Goal: Task Accomplishment & Management: Use online tool/utility

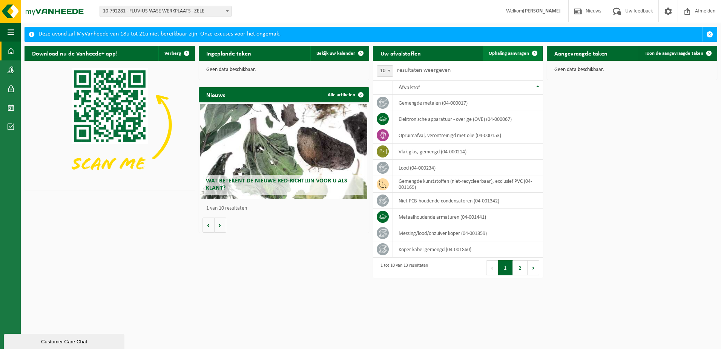
click at [517, 55] on span "Ophaling aanvragen" at bounding box center [509, 53] width 40 height 5
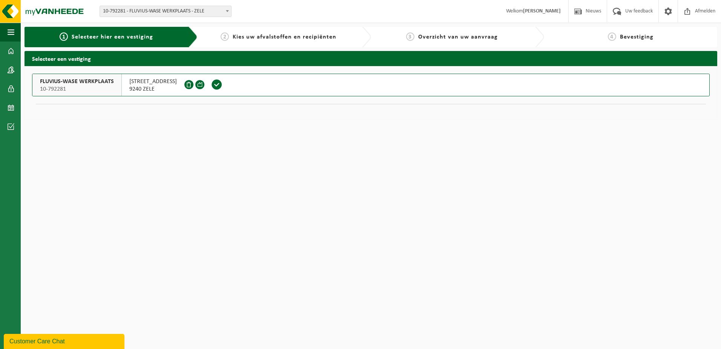
click at [95, 79] on span "FLUVIUS-WASE WERKPLAATS" at bounding box center [77, 82] width 74 height 8
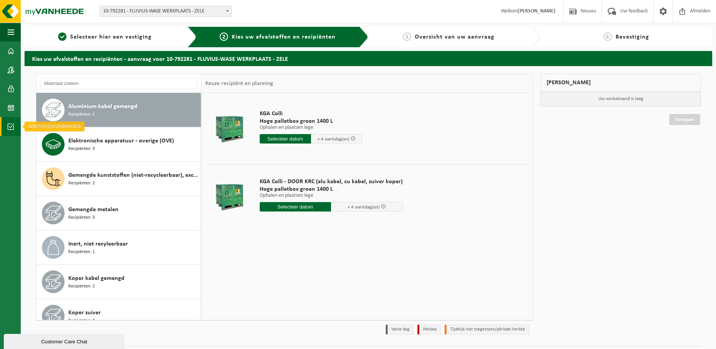
click at [12, 124] on span at bounding box center [11, 126] width 7 height 19
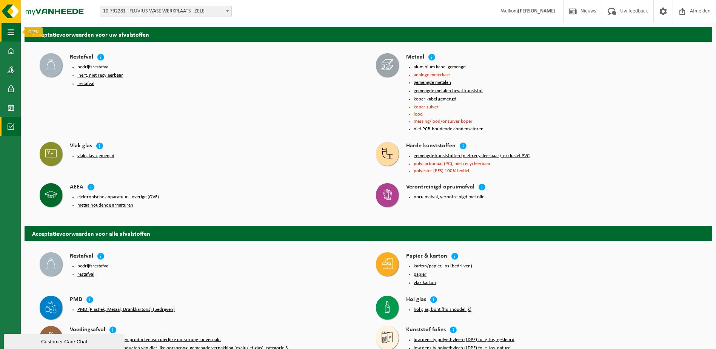
click at [14, 29] on span "button" at bounding box center [11, 32] width 7 height 19
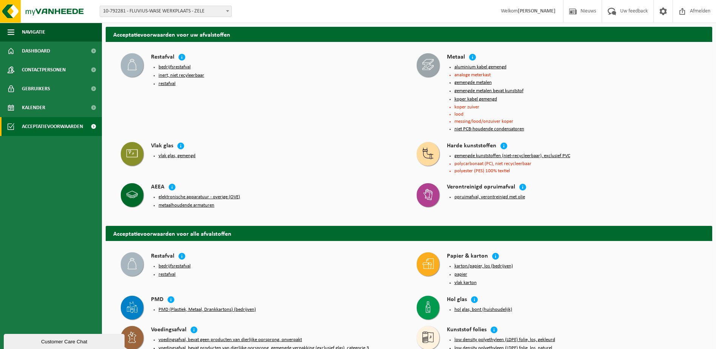
click at [29, 181] on ul "Navigatie Nieuws Uw feedback Afmelden Dashboard Contactpersonen Gebruikers Kale…" at bounding box center [51, 186] width 102 height 326
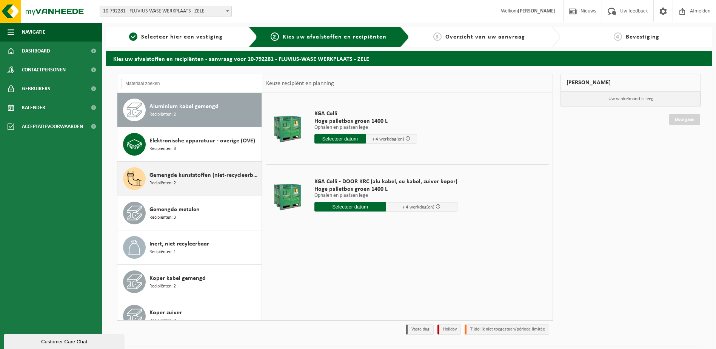
click at [152, 172] on span "Gemengde kunststoffen (niet-recycleerbaar), exclusief PVC" at bounding box center [204, 175] width 110 height 9
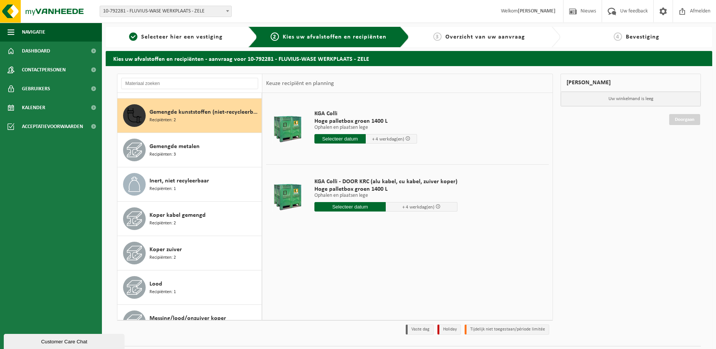
scroll to position [69, 0]
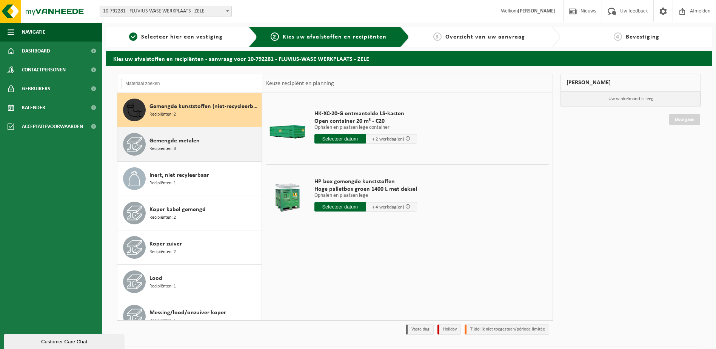
click at [138, 140] on icon at bounding box center [134, 144] width 15 height 15
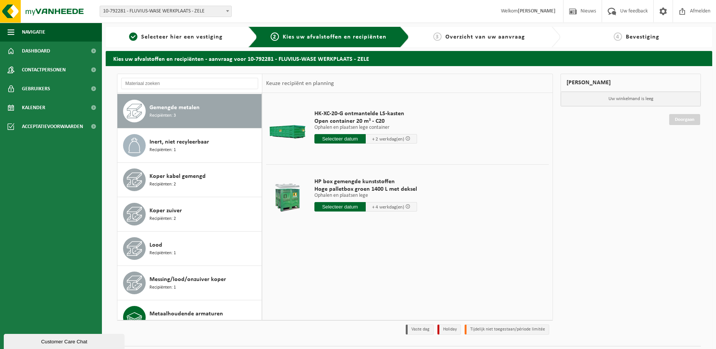
scroll to position [103, 0]
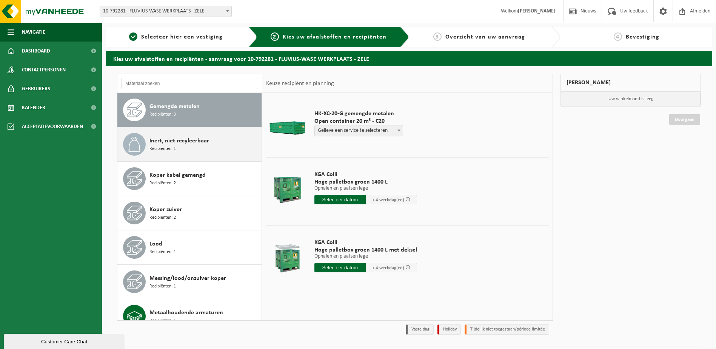
click at [138, 143] on icon at bounding box center [134, 144] width 12 height 15
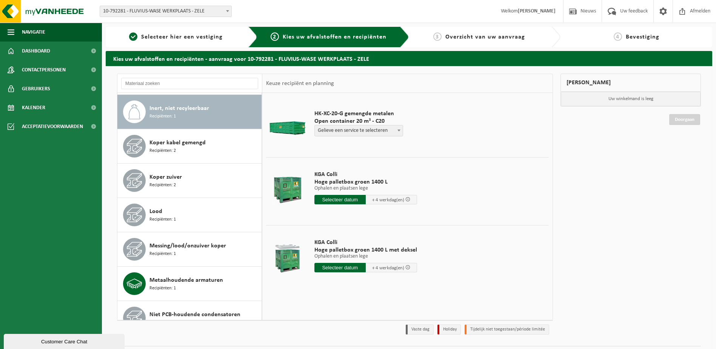
scroll to position [137, 0]
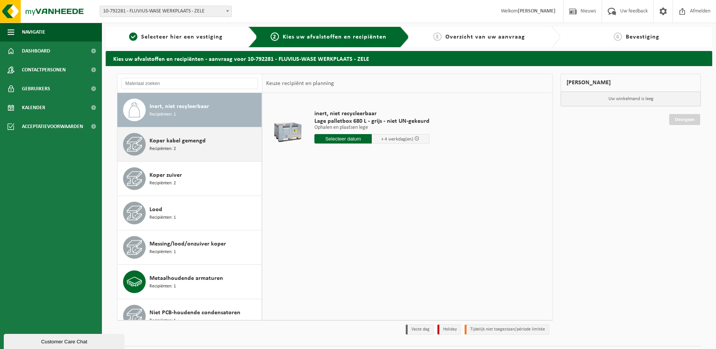
click at [138, 143] on icon at bounding box center [134, 144] width 15 height 15
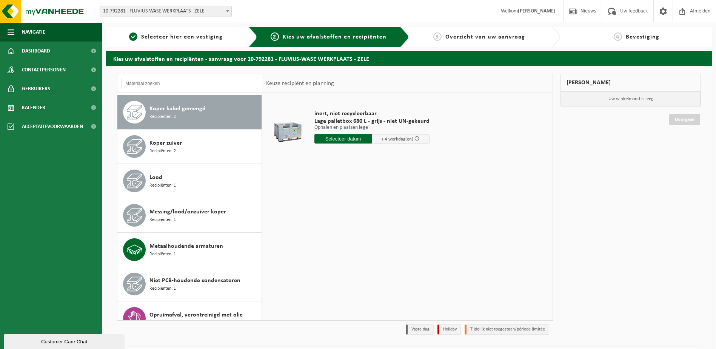
scroll to position [172, 0]
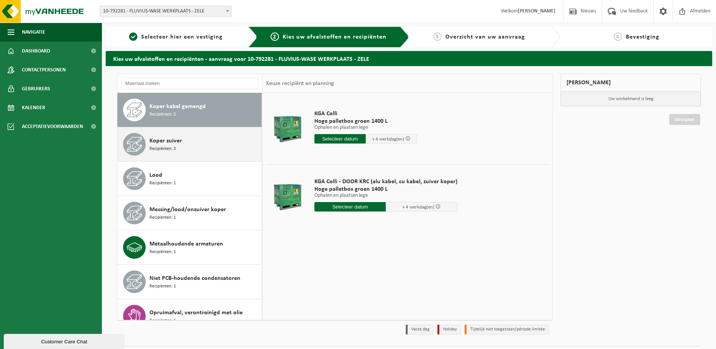
click at [138, 145] on icon at bounding box center [134, 144] width 15 height 15
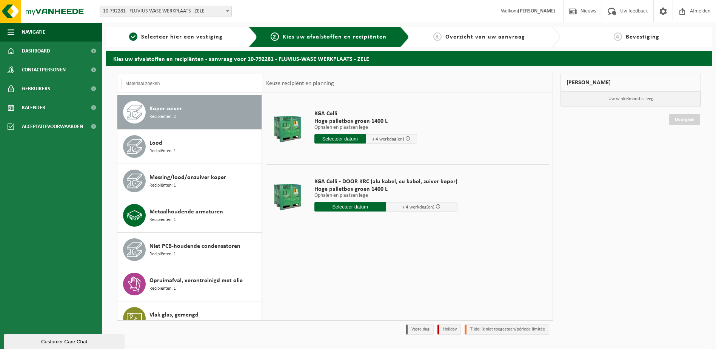
scroll to position [206, 0]
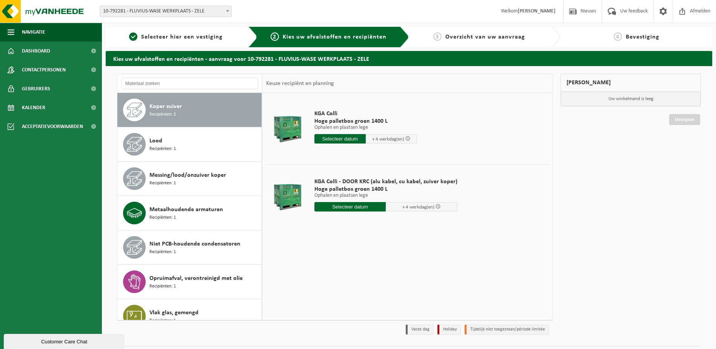
click at [138, 145] on icon at bounding box center [134, 144] width 15 height 15
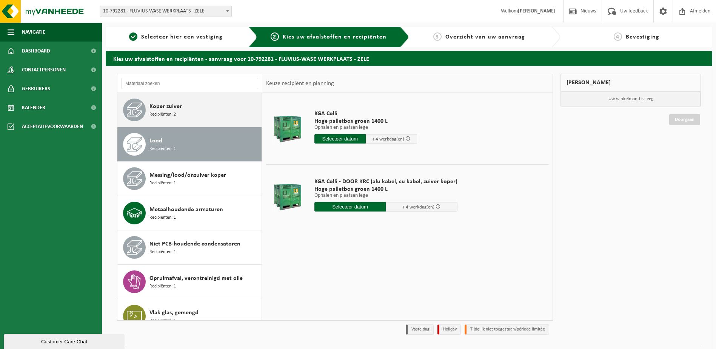
scroll to position [219, 0]
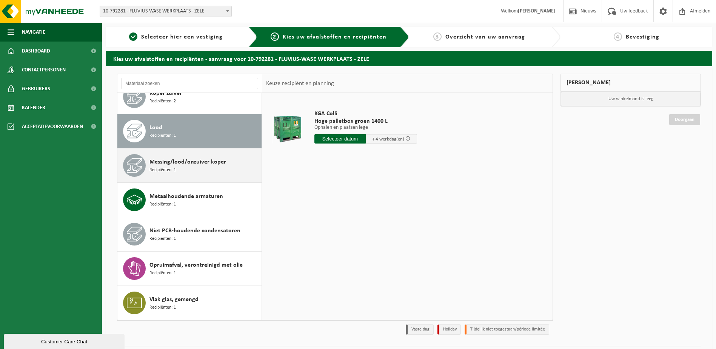
click at [136, 155] on span at bounding box center [134, 165] width 23 height 23
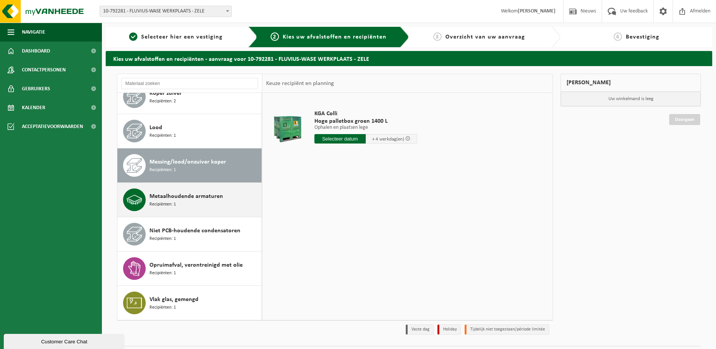
click at [134, 197] on icon at bounding box center [134, 199] width 15 height 15
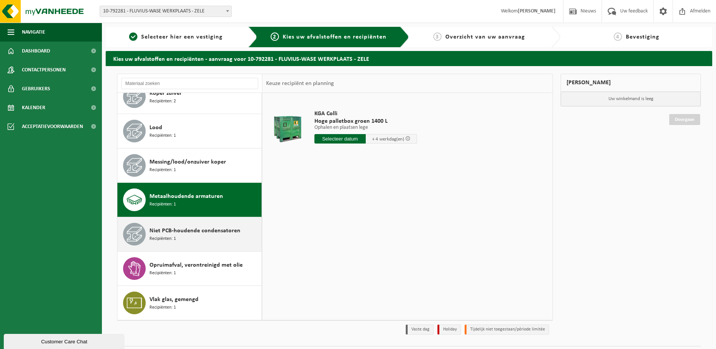
click at [132, 235] on icon at bounding box center [134, 233] width 15 height 15
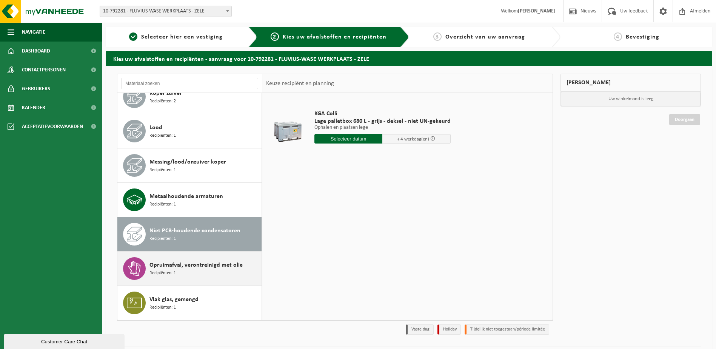
click at [135, 270] on icon at bounding box center [134, 268] width 15 height 15
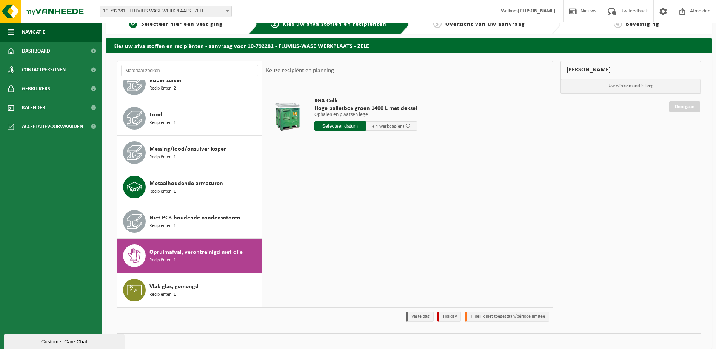
scroll to position [20, 0]
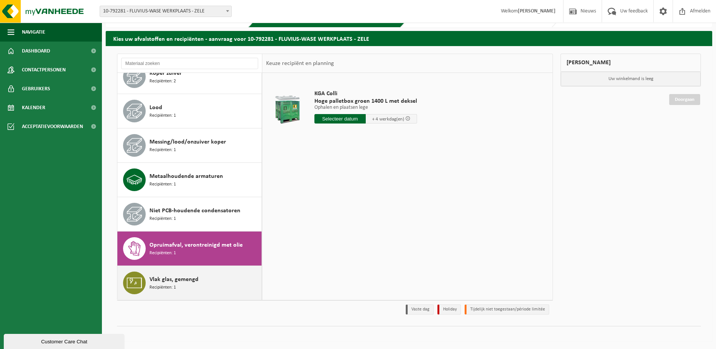
click at [134, 280] on icon at bounding box center [134, 282] width 15 height 15
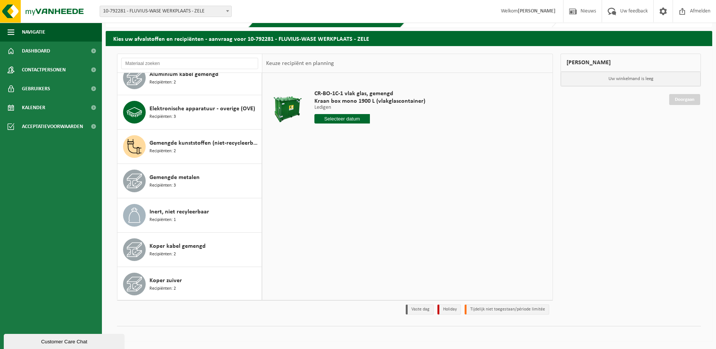
scroll to position [0, 0]
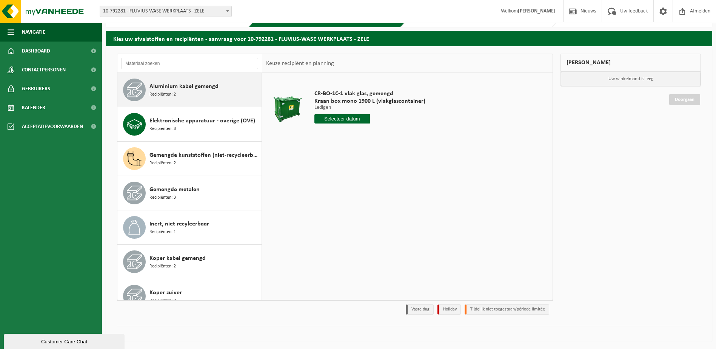
click at [137, 86] on icon at bounding box center [134, 89] width 15 height 15
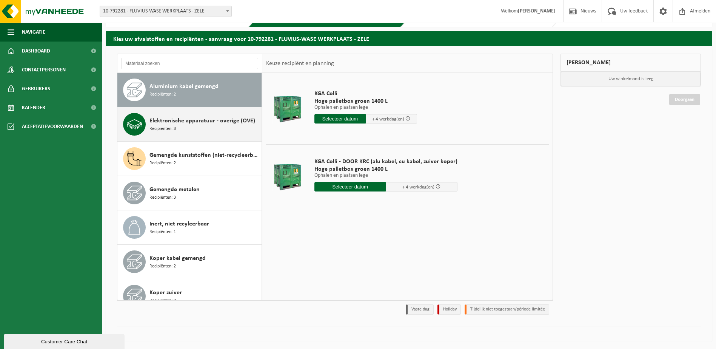
click at [135, 122] on icon at bounding box center [134, 124] width 15 height 15
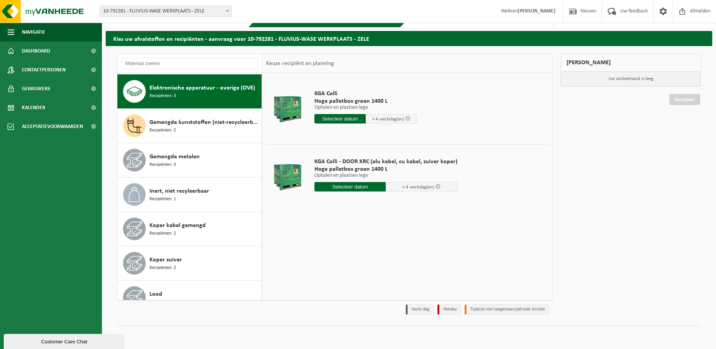
scroll to position [34, 0]
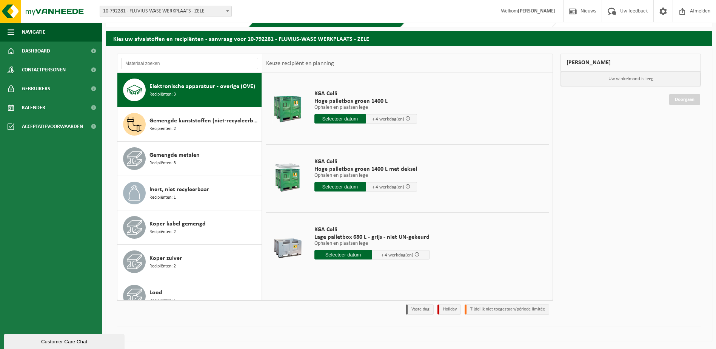
click at [135, 122] on icon at bounding box center [134, 124] width 15 height 15
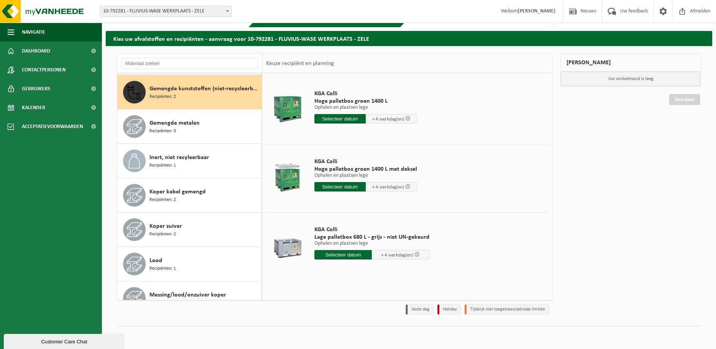
scroll to position [69, 0]
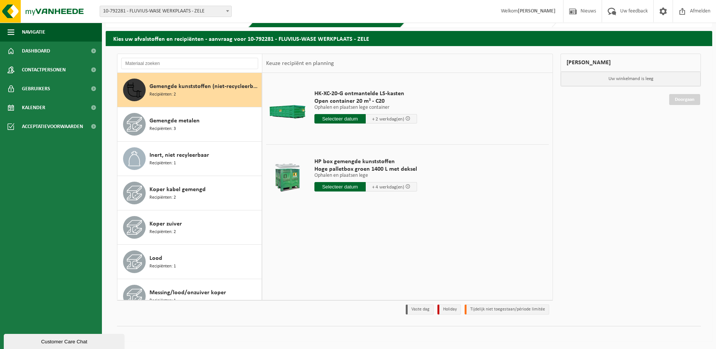
click at [135, 122] on icon at bounding box center [134, 124] width 15 height 15
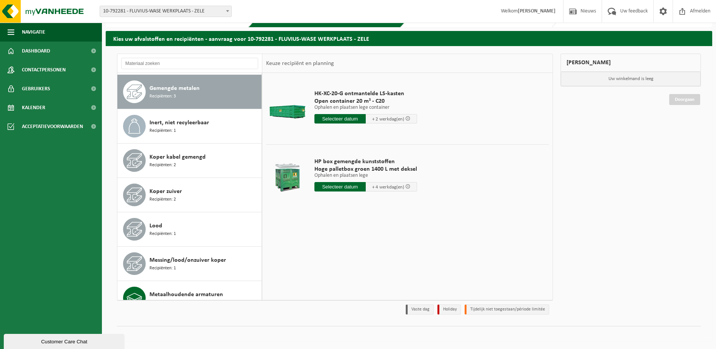
scroll to position [103, 0]
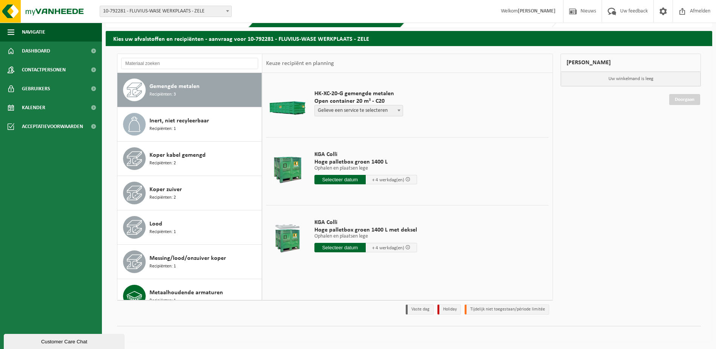
click at [135, 122] on icon at bounding box center [134, 124] width 15 height 15
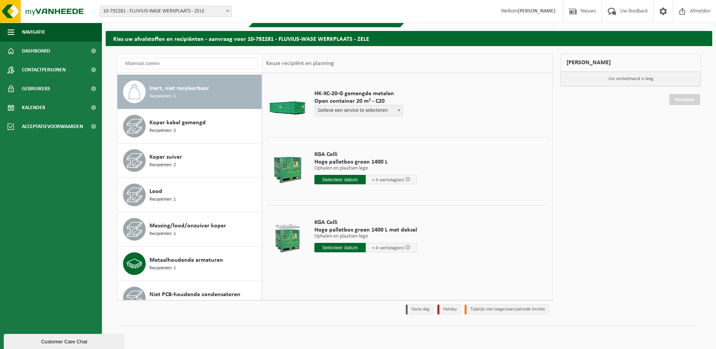
scroll to position [137, 0]
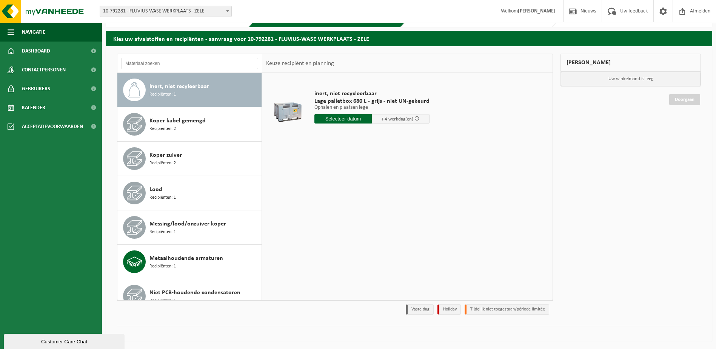
click at [135, 122] on icon at bounding box center [134, 124] width 15 height 15
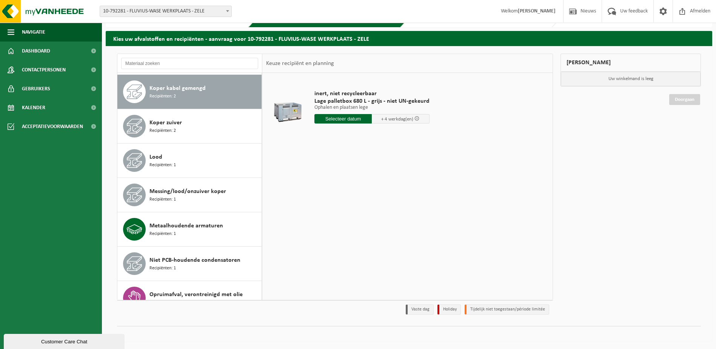
scroll to position [172, 0]
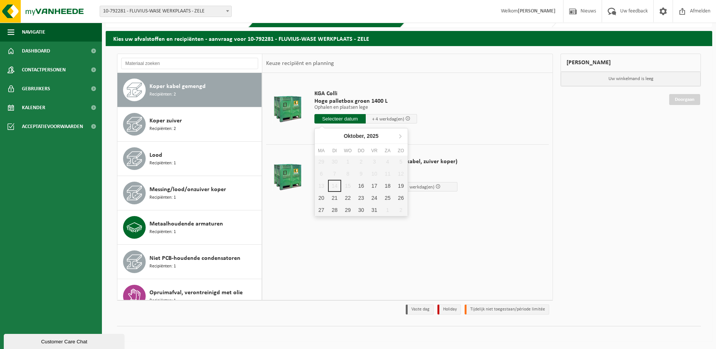
click at [320, 115] on input "text" at bounding box center [339, 118] width 51 height 9
click at [64, 151] on ul "Navigatie Nieuws Uw feedback Afmelden Dashboard Contactpersonen Gebruikers Kale…" at bounding box center [51, 186] width 102 height 326
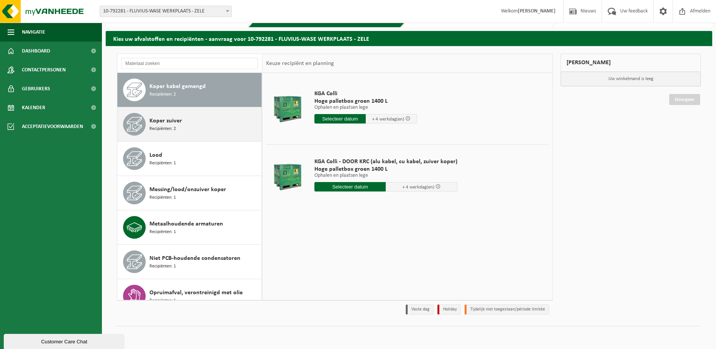
click at [131, 124] on icon at bounding box center [134, 124] width 15 height 15
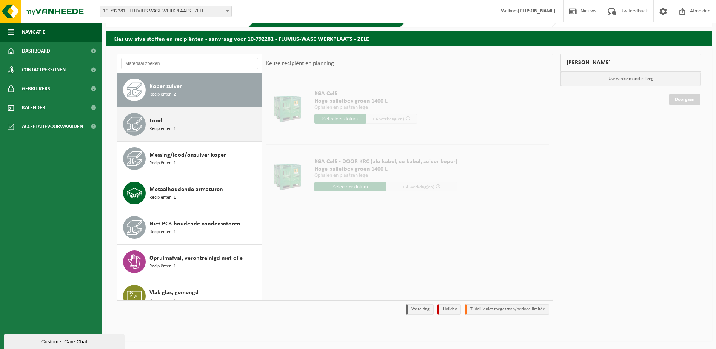
click at [135, 120] on icon at bounding box center [134, 124] width 15 height 15
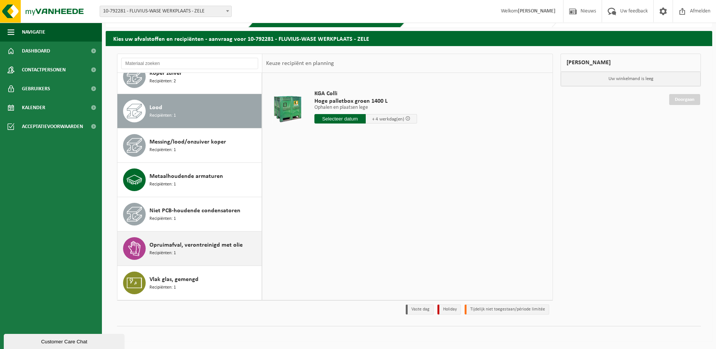
click at [135, 244] on icon at bounding box center [134, 248] width 12 height 15
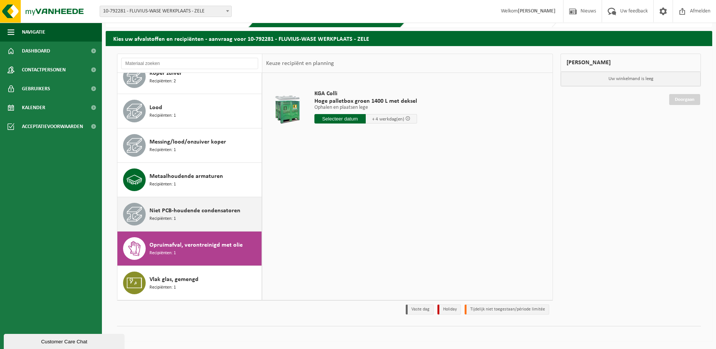
click at [137, 206] on icon at bounding box center [134, 213] width 15 height 15
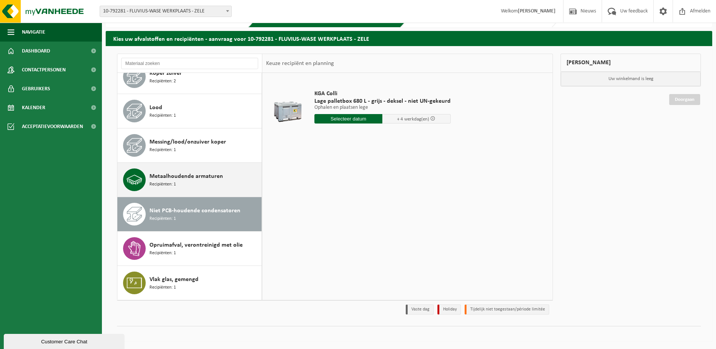
click at [136, 176] on icon at bounding box center [134, 179] width 15 height 15
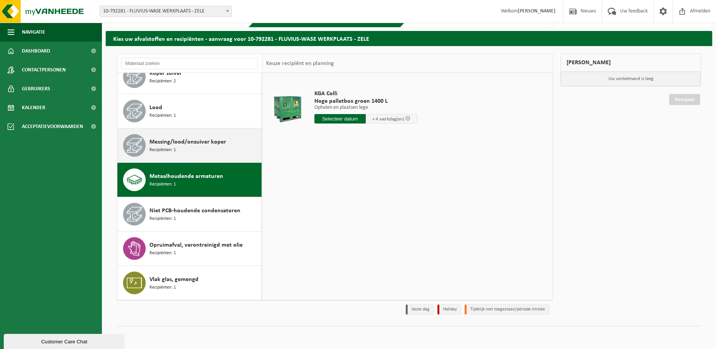
click at [131, 141] on icon at bounding box center [134, 145] width 15 height 15
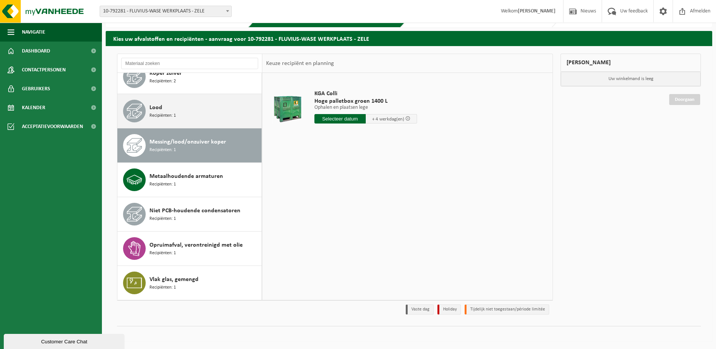
click at [131, 110] on icon at bounding box center [134, 110] width 15 height 15
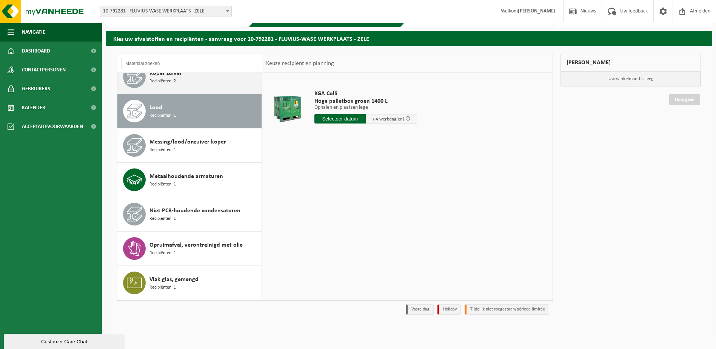
click at [139, 81] on icon at bounding box center [134, 76] width 15 height 15
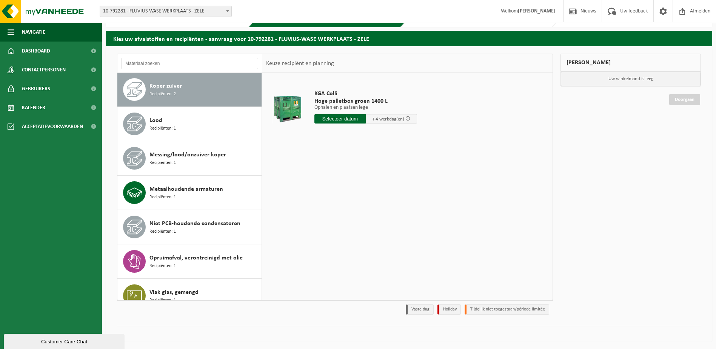
scroll to position [206, 0]
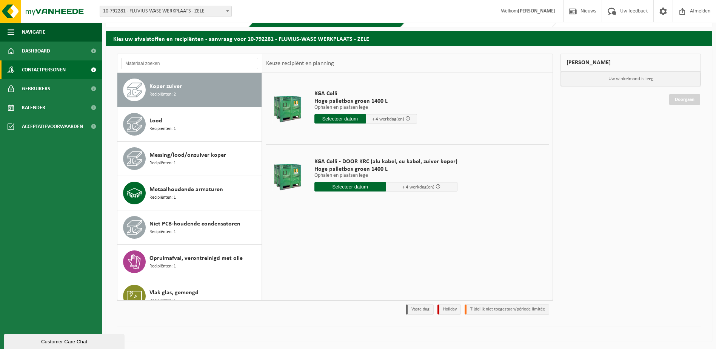
click at [10, 69] on span at bounding box center [11, 69] width 7 height 19
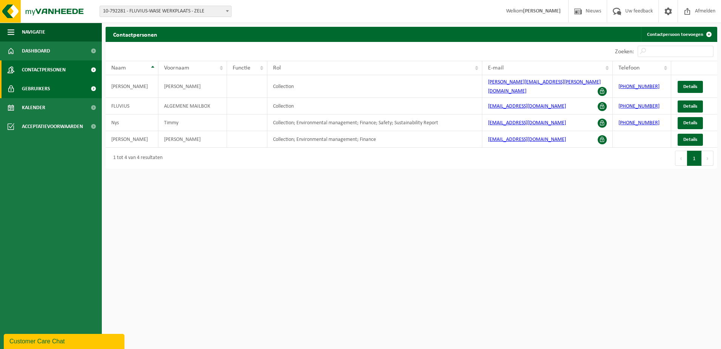
click at [10, 88] on span at bounding box center [11, 88] width 7 height 19
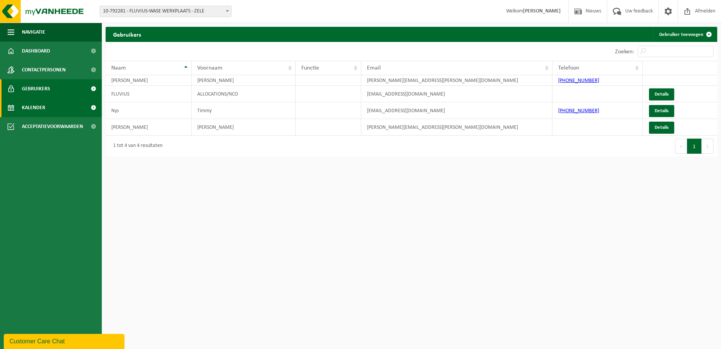
click at [12, 109] on span at bounding box center [11, 107] width 7 height 19
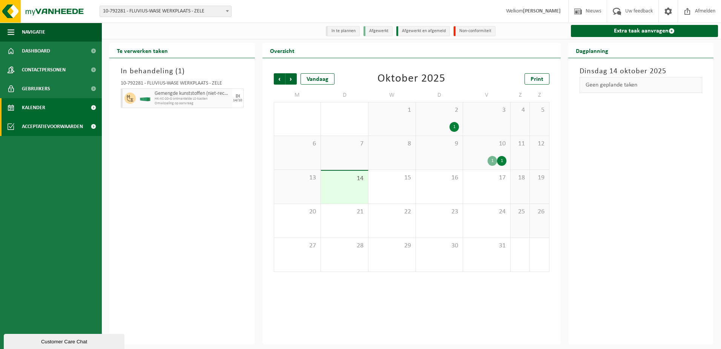
click at [25, 126] on span "Acceptatievoorwaarden" at bounding box center [52, 126] width 61 height 19
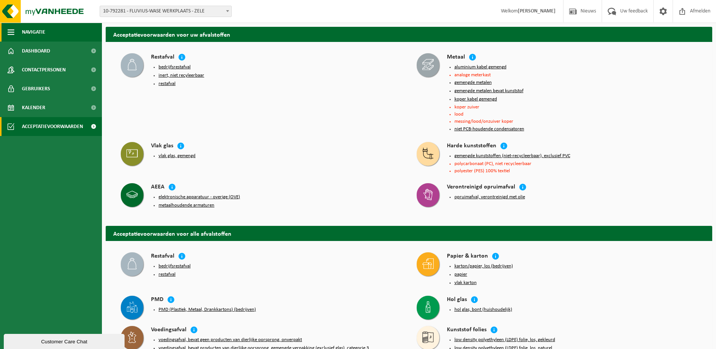
click at [34, 29] on span "Navigatie" at bounding box center [33, 32] width 23 height 19
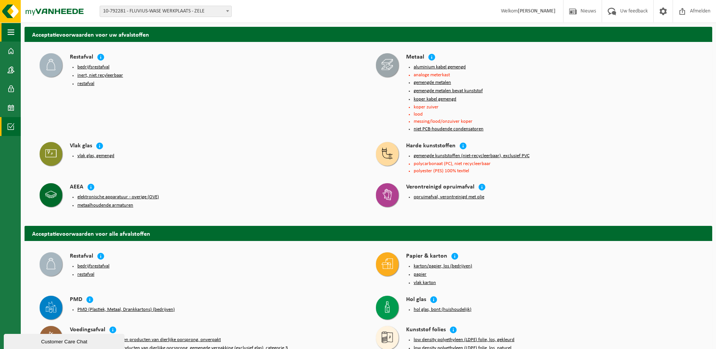
click at [12, 30] on span "button" at bounding box center [11, 32] width 7 height 19
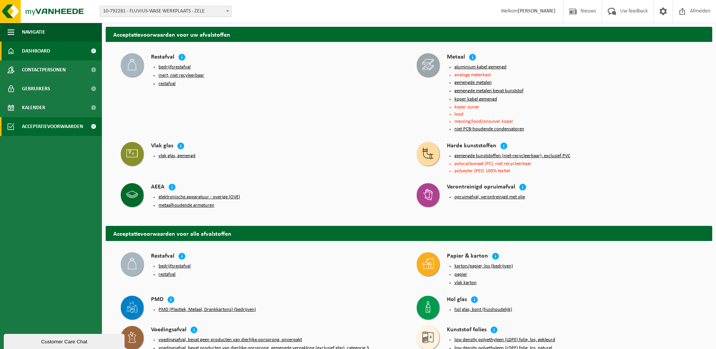
click at [30, 49] on span "Dashboard" at bounding box center [36, 50] width 28 height 19
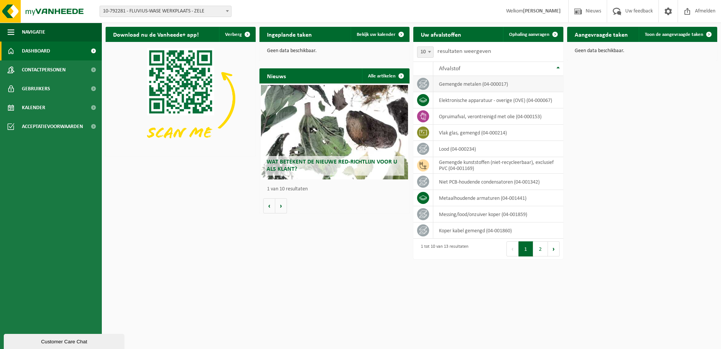
click at [468, 84] on td "gemengde metalen (04-000017)" at bounding box center [498, 84] width 130 height 16
click at [427, 82] on span at bounding box center [423, 84] width 12 height 12
click at [528, 35] on span "Ophaling aanvragen" at bounding box center [529, 34] width 40 height 5
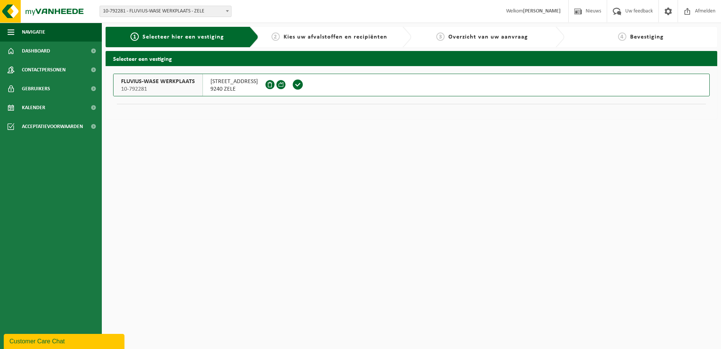
click at [148, 76] on div "FLUVIUS-WASE WERKPLAATS 10-792281" at bounding box center [158, 85] width 89 height 22
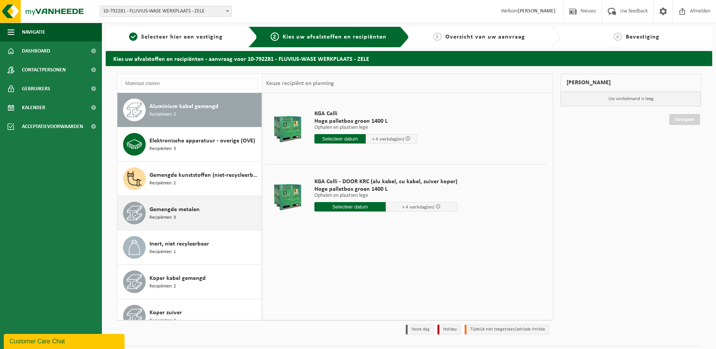
click at [177, 209] on span "Gemengde metalen" at bounding box center [174, 209] width 50 height 9
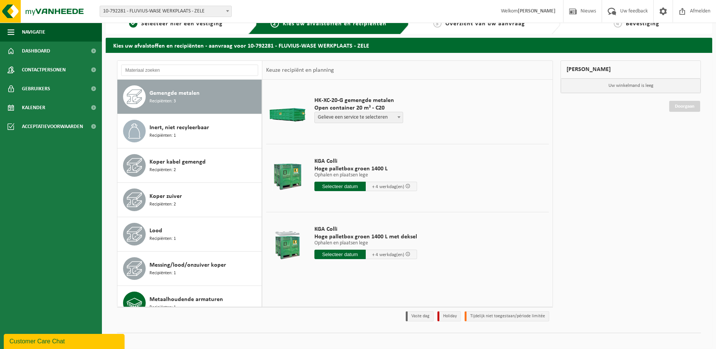
scroll to position [20, 0]
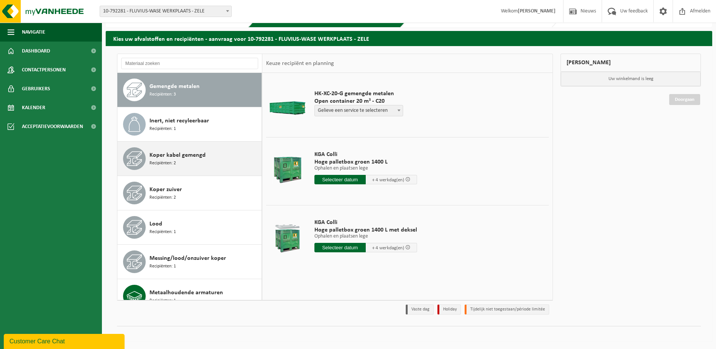
click at [136, 158] on icon at bounding box center [134, 158] width 15 height 15
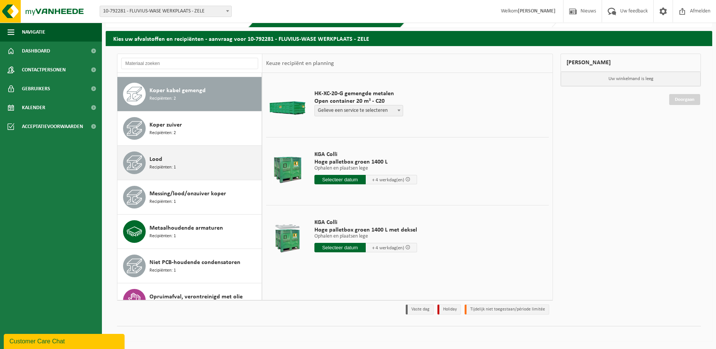
scroll to position [172, 0]
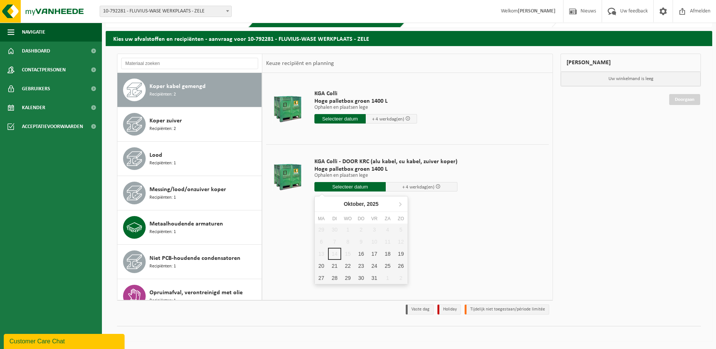
click at [350, 185] on input "text" at bounding box center [350, 186] width 72 height 9
click at [361, 252] on div "16" at bounding box center [360, 253] width 13 height 12
type input "Van [DATE]"
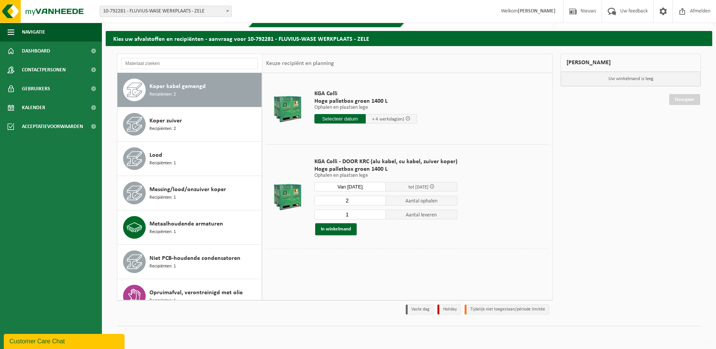
click at [379, 198] on input "2" at bounding box center [350, 200] width 72 height 10
click at [379, 198] on input "3" at bounding box center [350, 200] width 72 height 10
click at [379, 198] on input "4" at bounding box center [350, 200] width 72 height 10
click at [379, 198] on input "5" at bounding box center [350, 200] width 72 height 10
click at [379, 198] on input "6" at bounding box center [350, 200] width 72 height 10
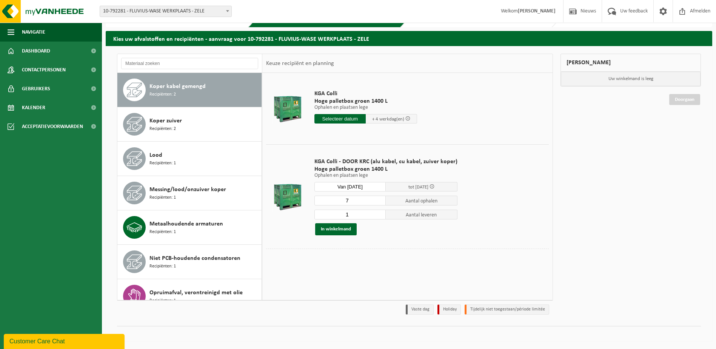
click at [379, 198] on input "7" at bounding box center [350, 200] width 72 height 10
click at [379, 198] on input "8" at bounding box center [350, 200] width 72 height 10
type input "9"
click at [379, 198] on input "9" at bounding box center [350, 200] width 72 height 10
click at [378, 213] on input "2" at bounding box center [350, 214] width 72 height 10
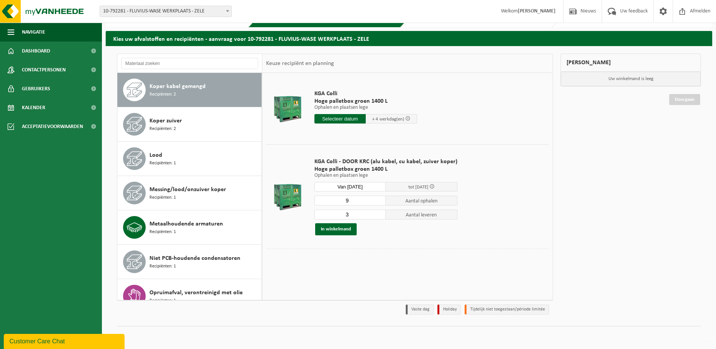
click at [378, 213] on input "3" at bounding box center [350, 214] width 72 height 10
click at [378, 213] on input "4" at bounding box center [350, 214] width 72 height 10
click at [378, 213] on input "5" at bounding box center [350, 214] width 72 height 10
click at [378, 213] on input "6" at bounding box center [350, 214] width 72 height 10
click at [378, 213] on input "7" at bounding box center [350, 214] width 72 height 10
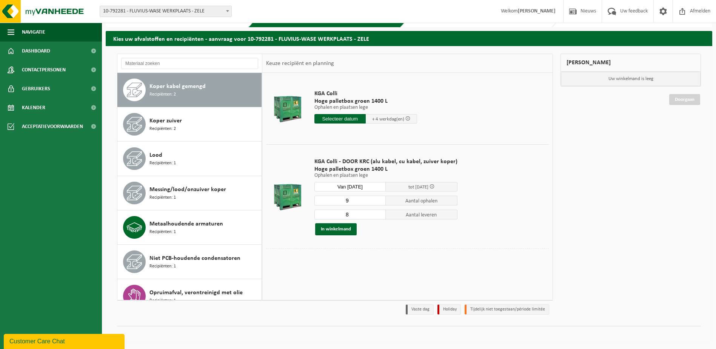
click at [378, 213] on input "8" at bounding box center [350, 214] width 72 height 10
type input "9"
click at [378, 213] on input "9" at bounding box center [350, 214] width 72 height 10
click at [339, 227] on button "In winkelmand" at bounding box center [335, 229] width 41 height 12
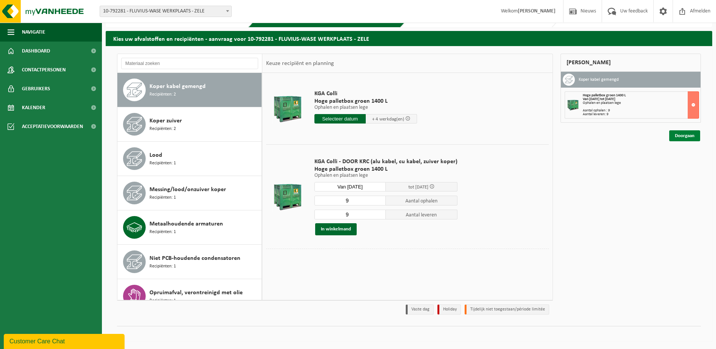
click at [681, 137] on link "Doorgaan" at bounding box center [684, 135] width 31 height 11
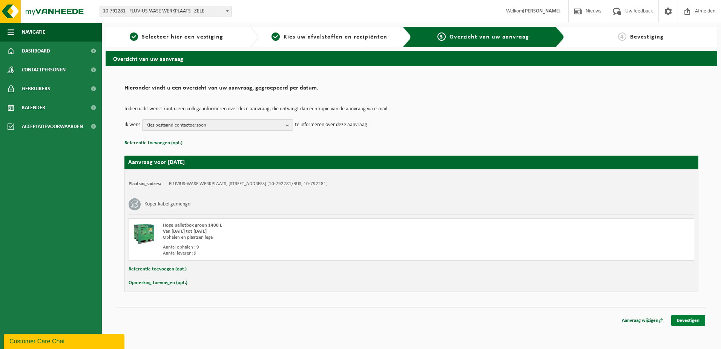
click at [690, 322] on link "Bevestigen" at bounding box center [688, 320] width 34 height 11
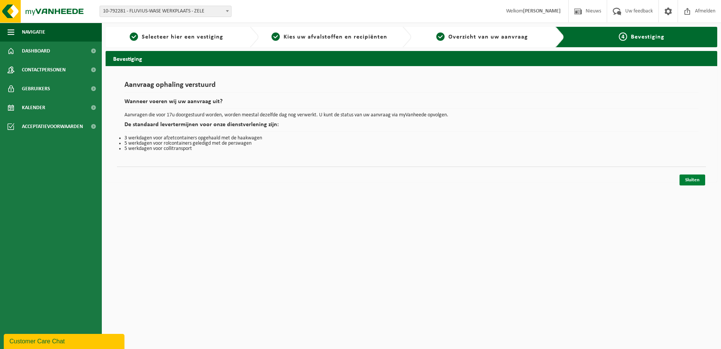
click at [697, 177] on link "Sluiten" at bounding box center [693, 179] width 26 height 11
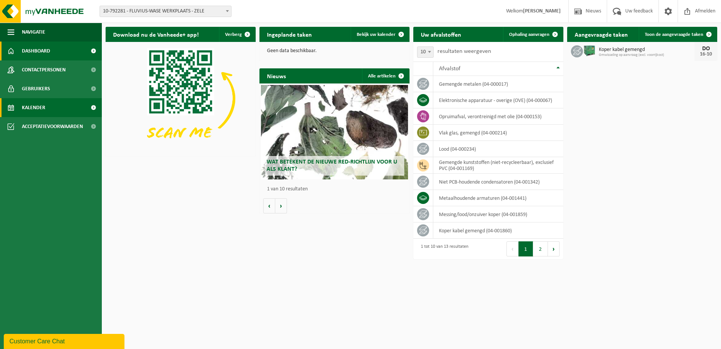
click at [38, 106] on span "Kalender" at bounding box center [33, 107] width 23 height 19
